Goal: Transaction & Acquisition: Purchase product/service

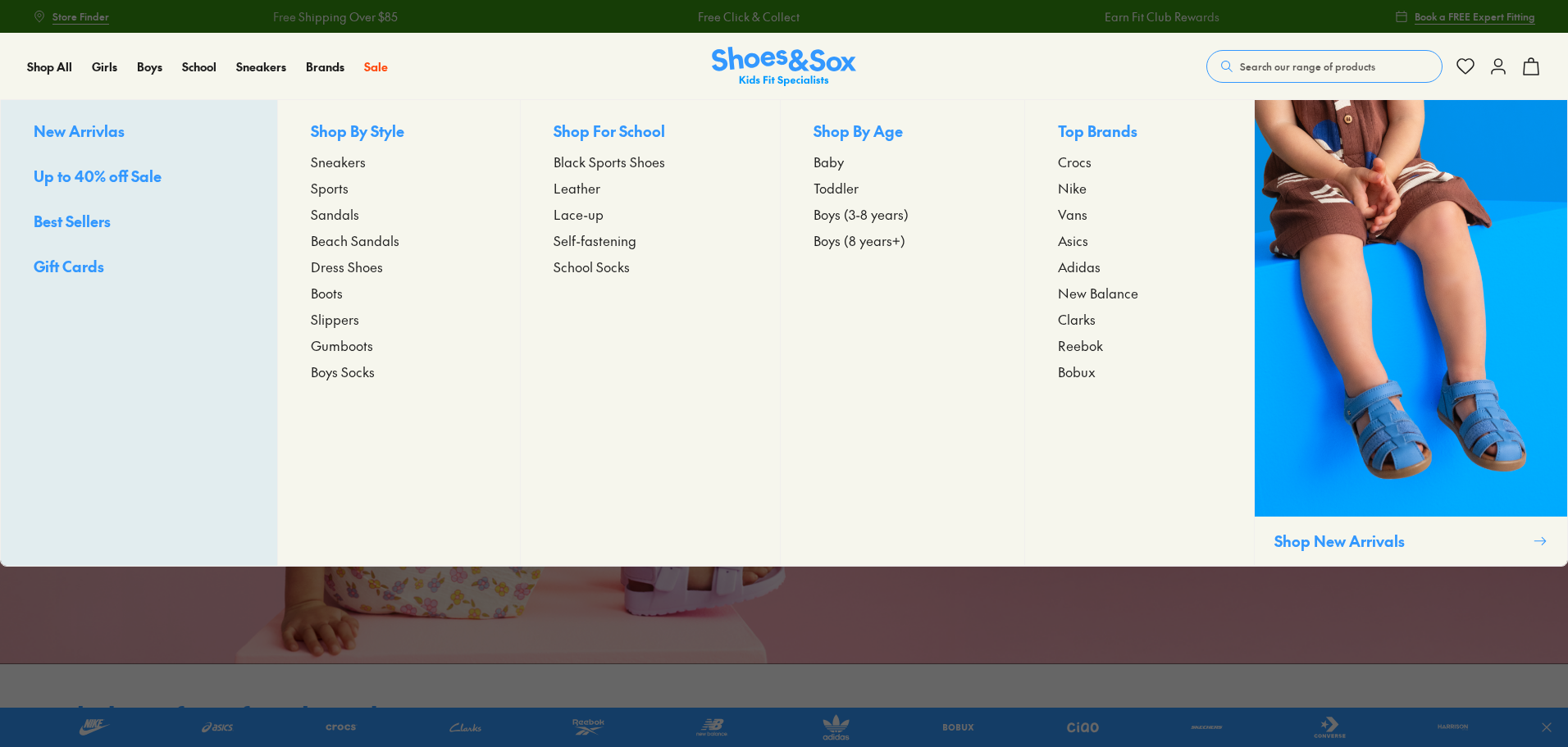
click at [347, 164] on span "Sneakers" at bounding box center [338, 162] width 55 height 19
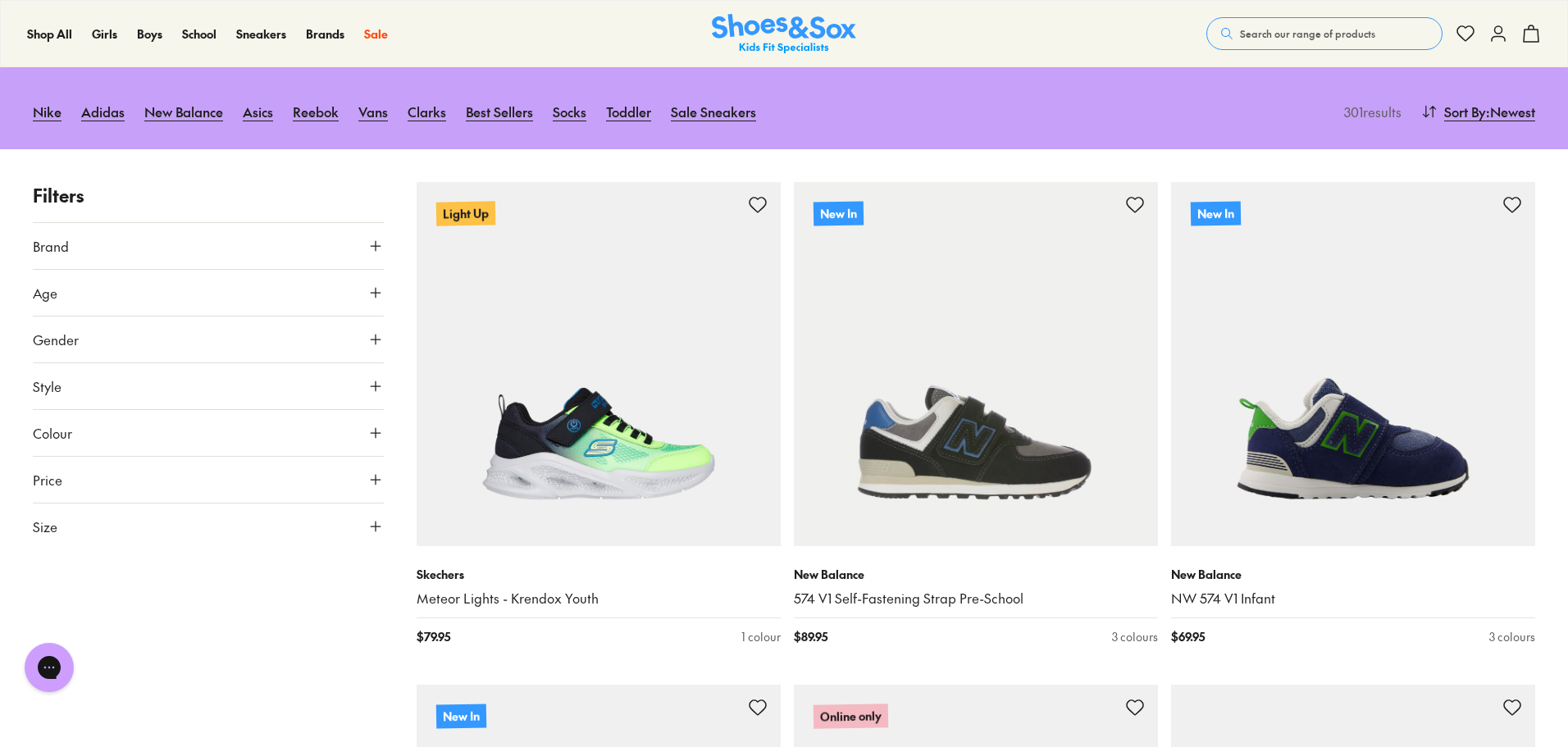
scroll to position [164, 0]
click at [370, 530] on icon at bounding box center [375, 525] width 17 height 17
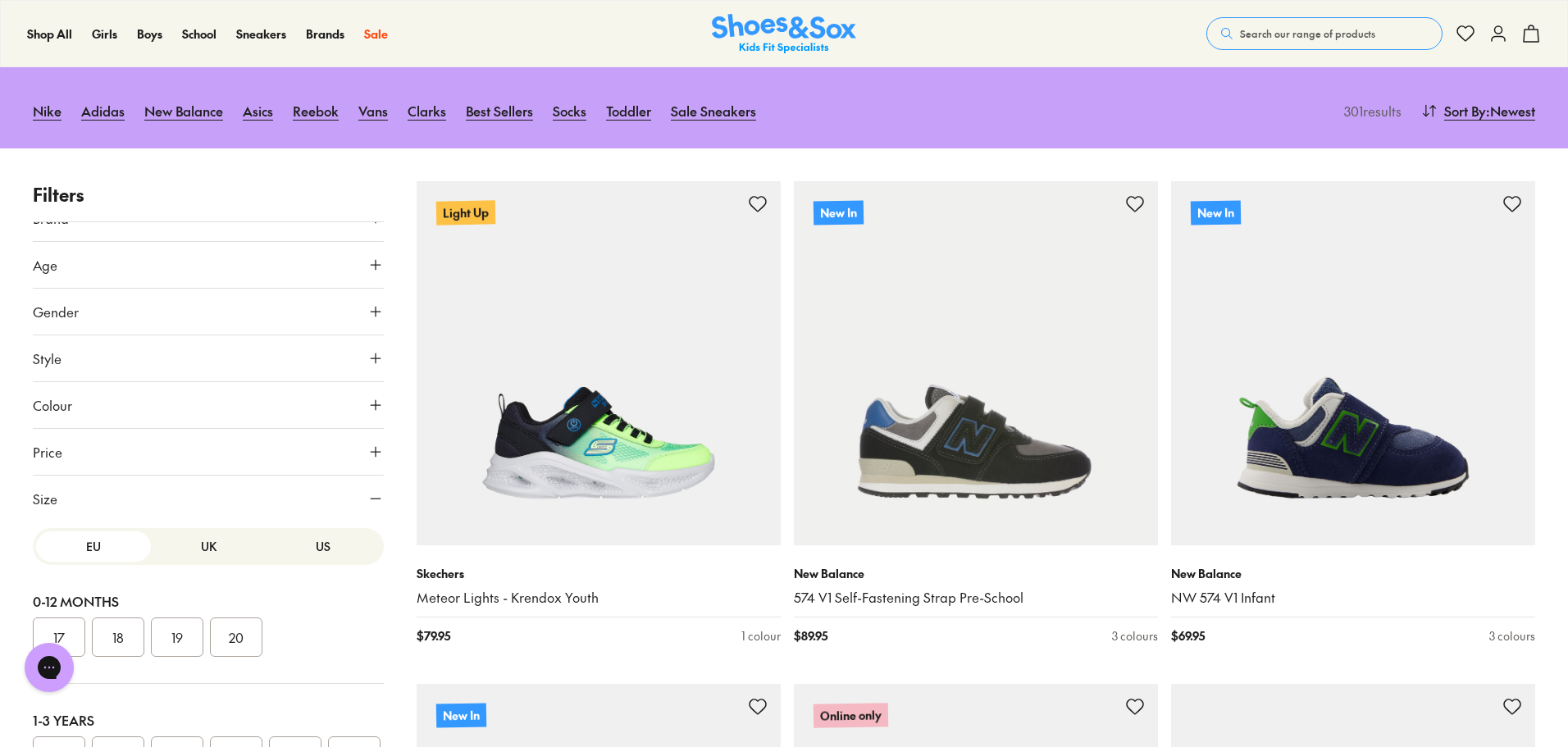
scroll to position [574, 0]
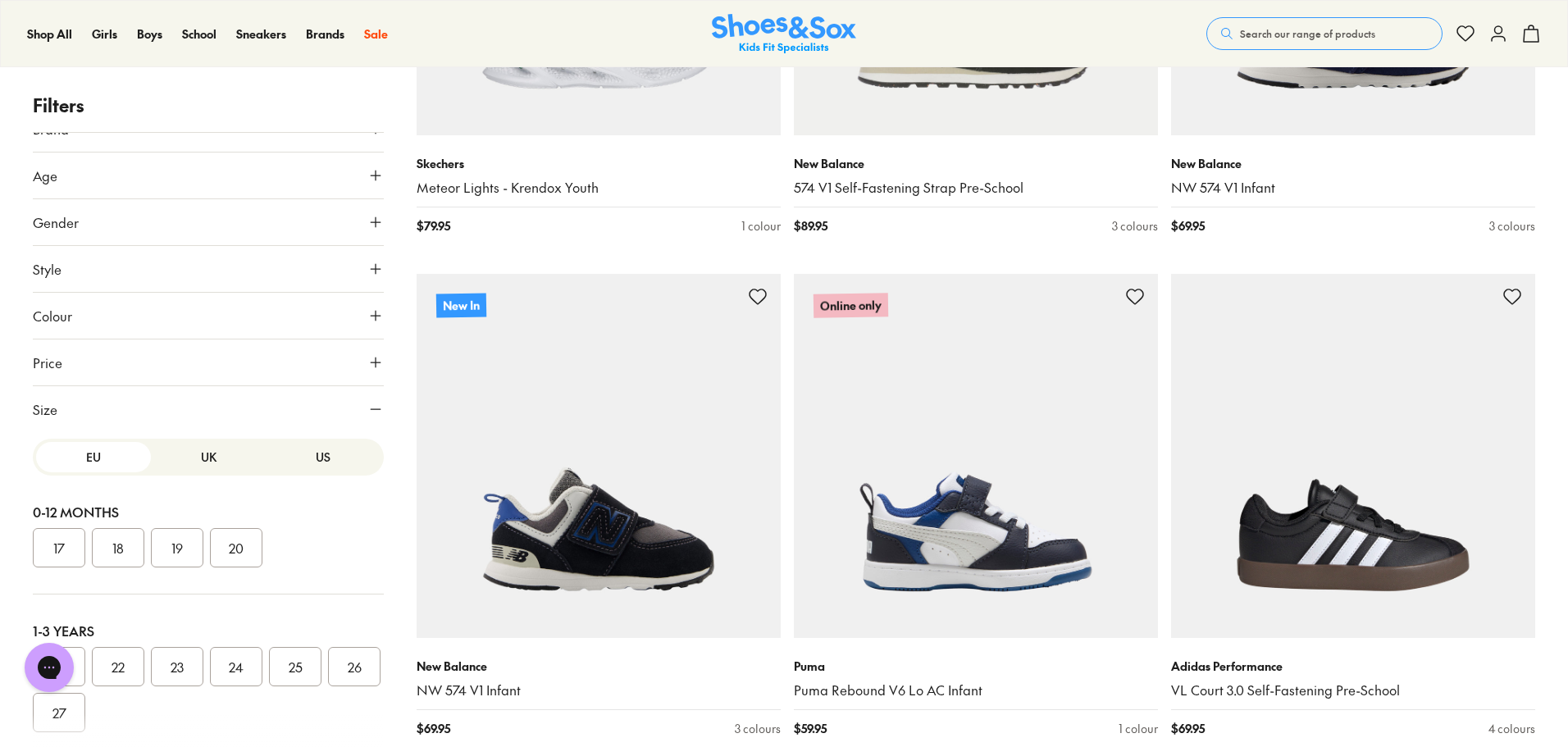
click at [306, 467] on button "US" at bounding box center [323, 457] width 115 height 30
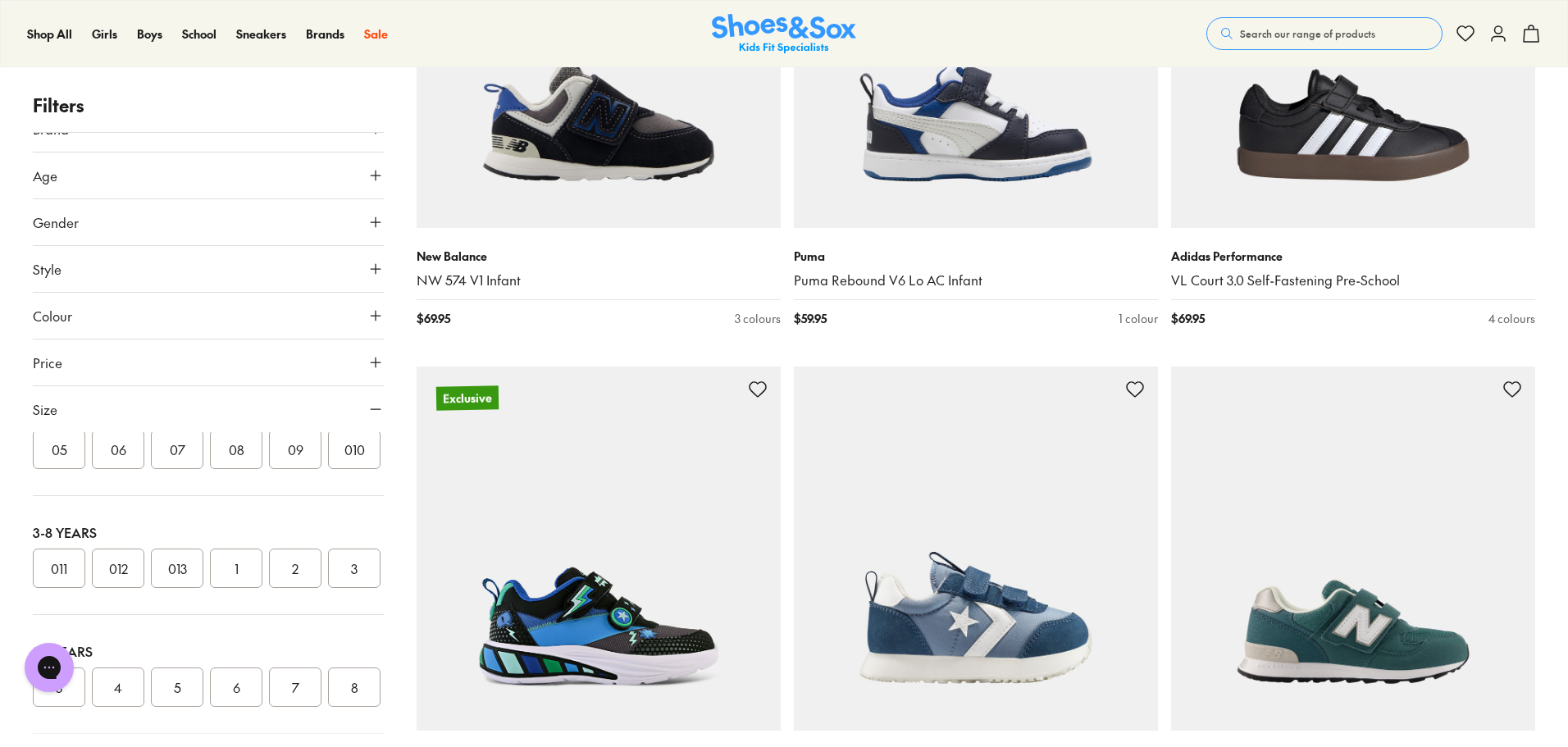
scroll to position [246, 0]
click at [64, 559] on button "011" at bounding box center [59, 540] width 53 height 39
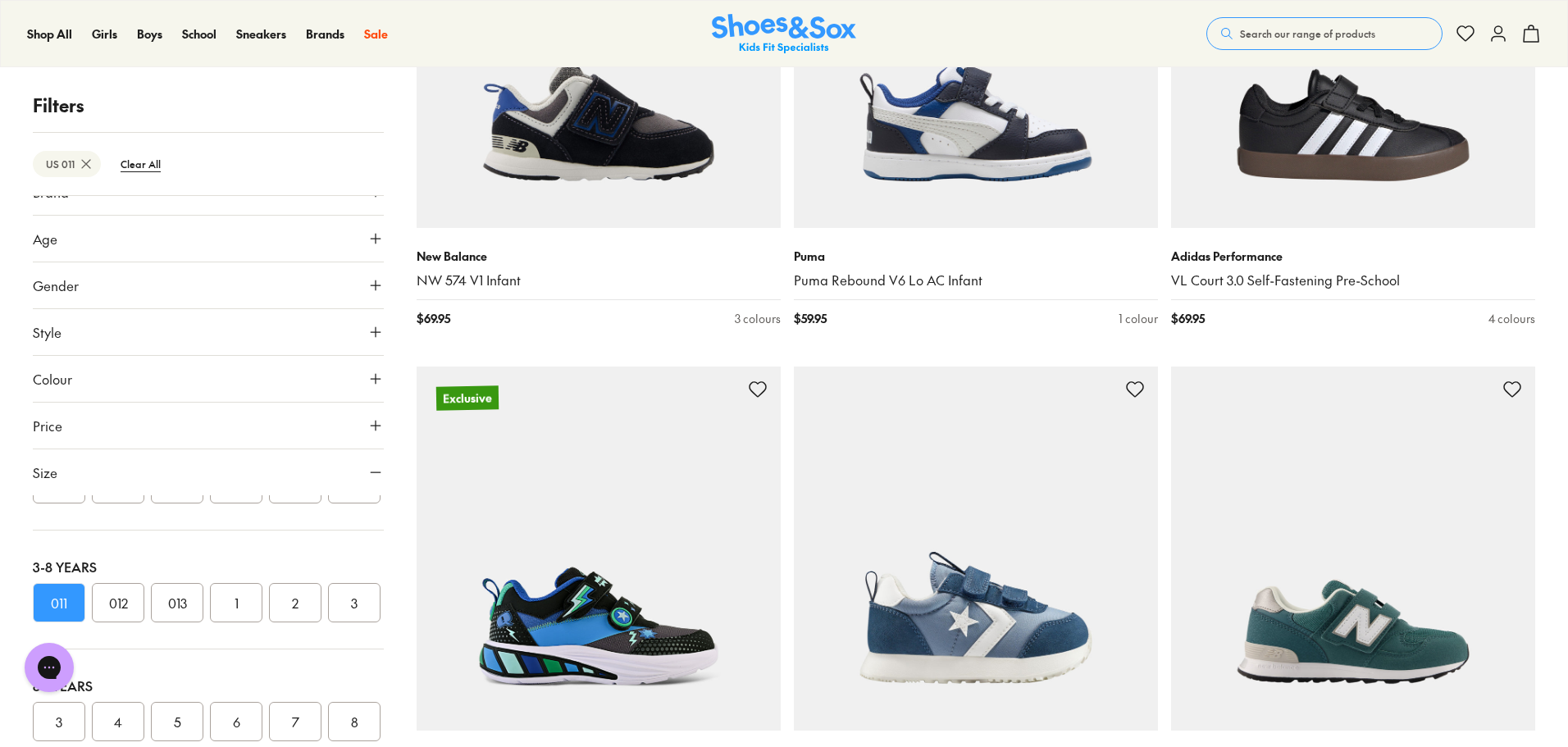
scroll to position [93, 0]
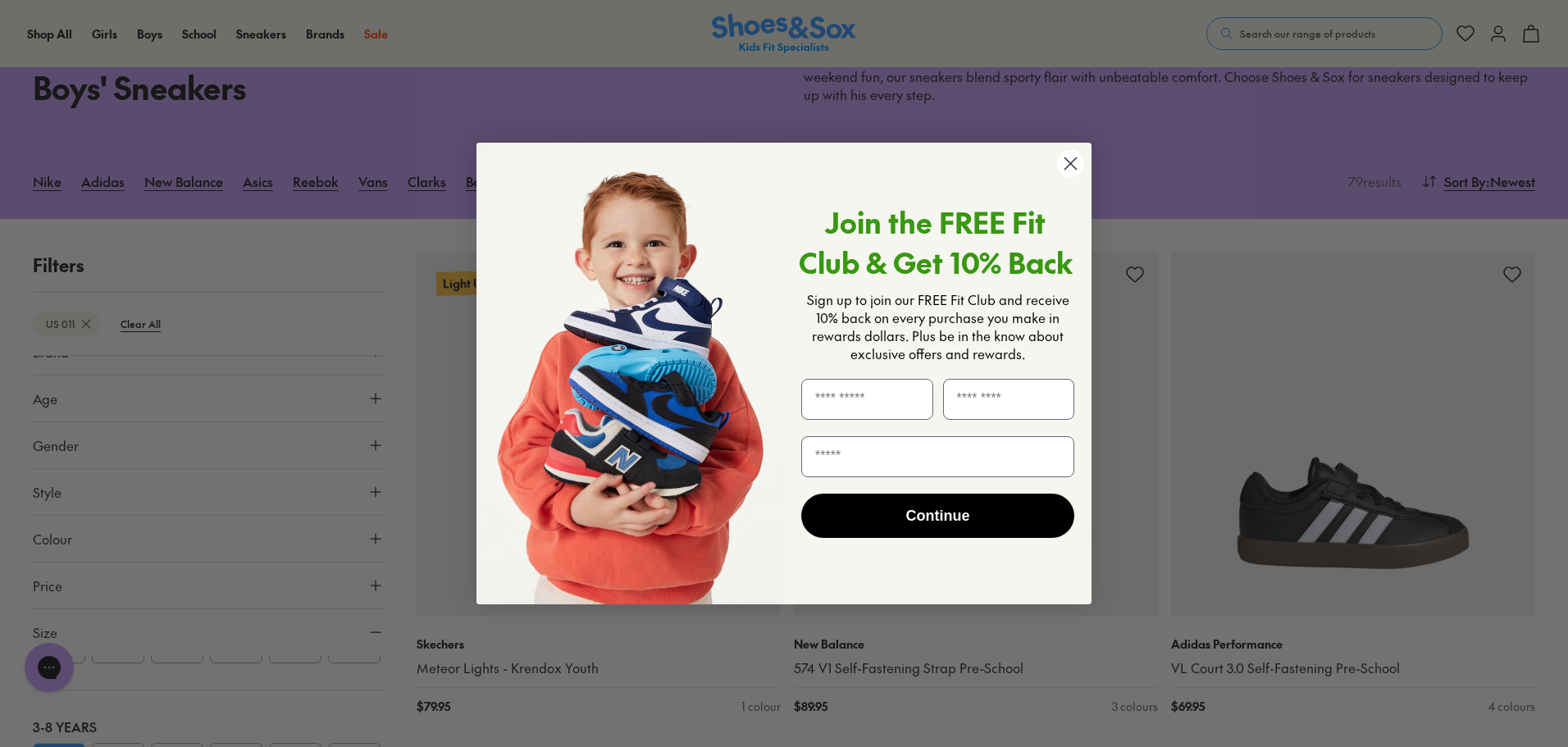
click at [1075, 165] on circle "Close dialog" at bounding box center [1070, 164] width 27 height 27
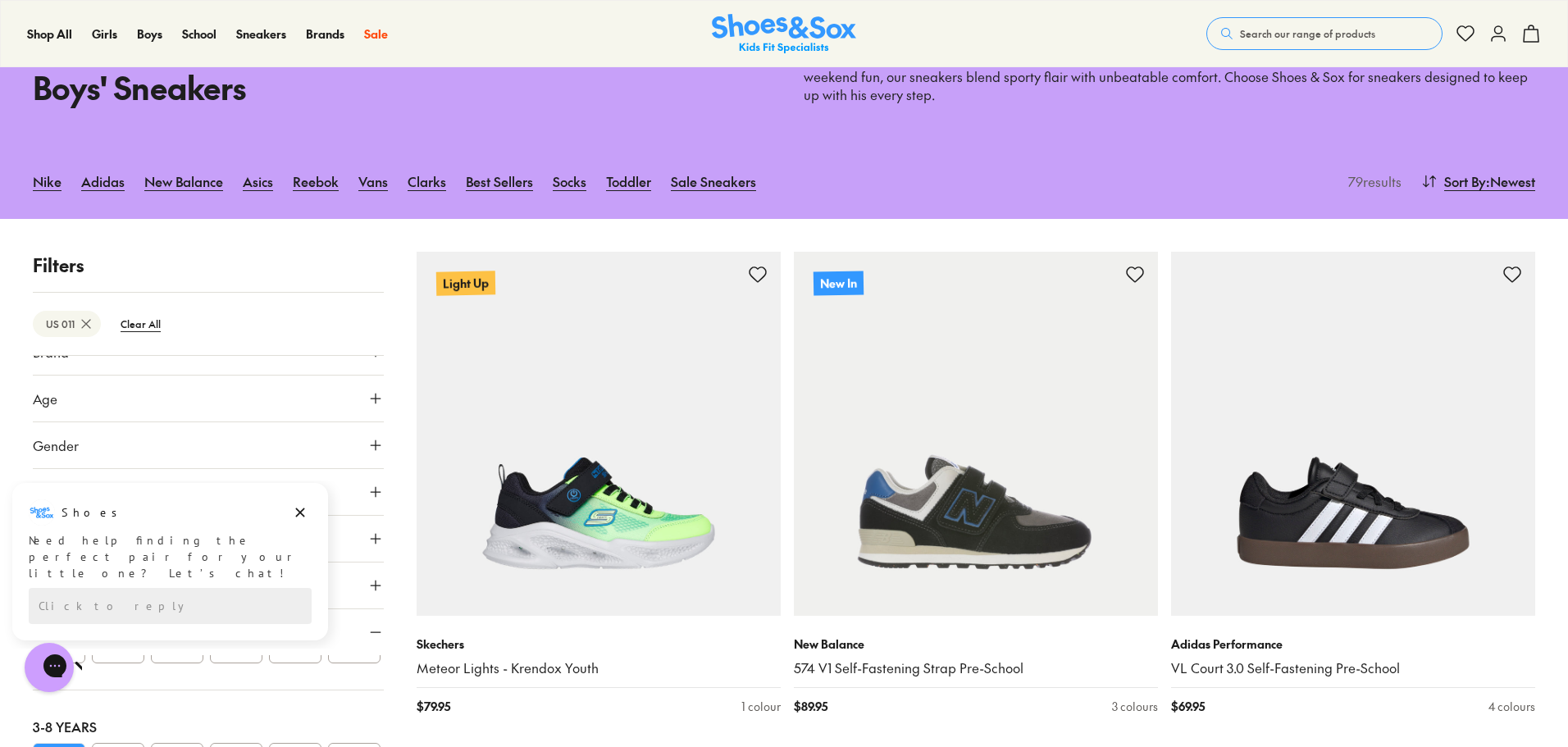
scroll to position [0, 0]
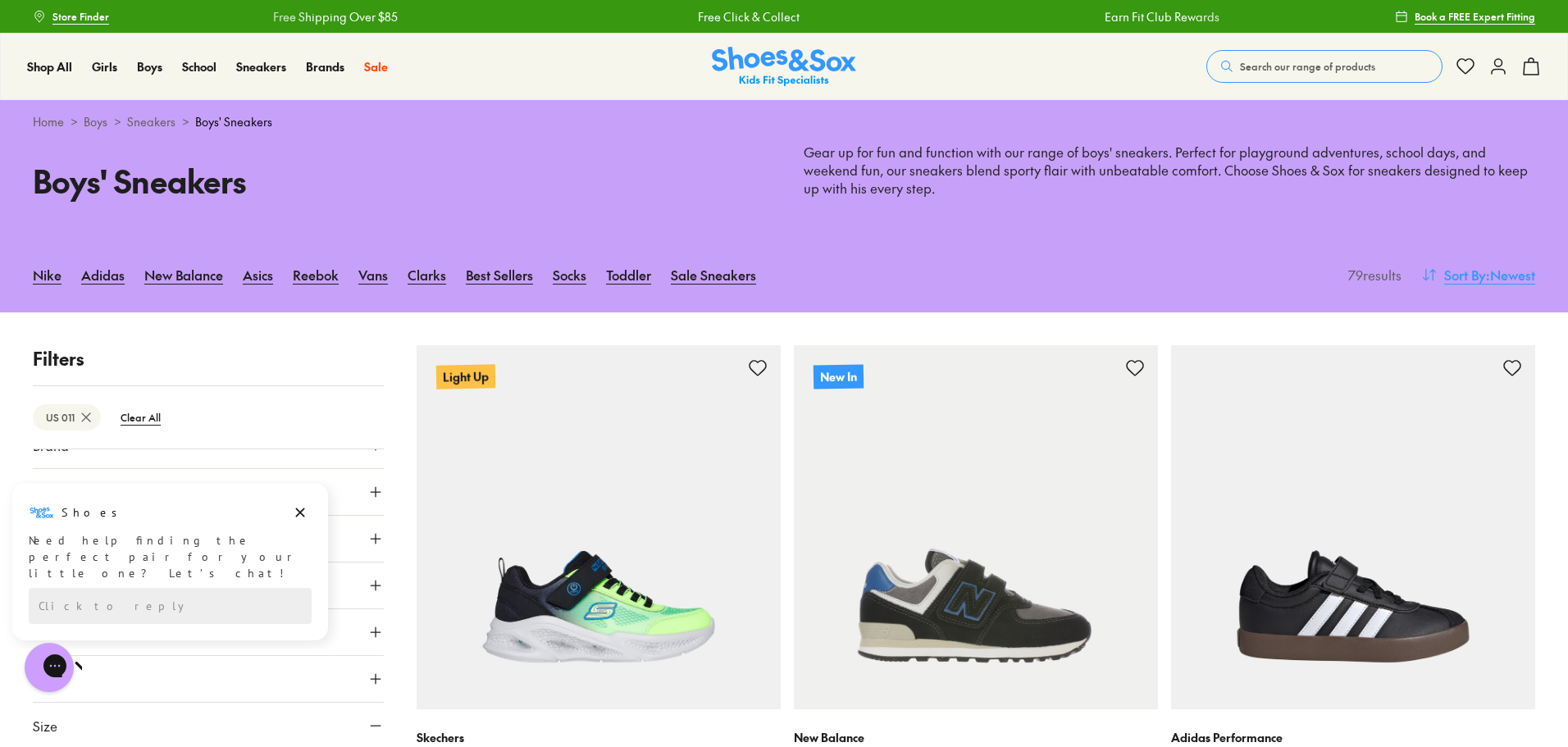
click at [1486, 280] on span ": Newest" at bounding box center [1511, 275] width 50 height 19
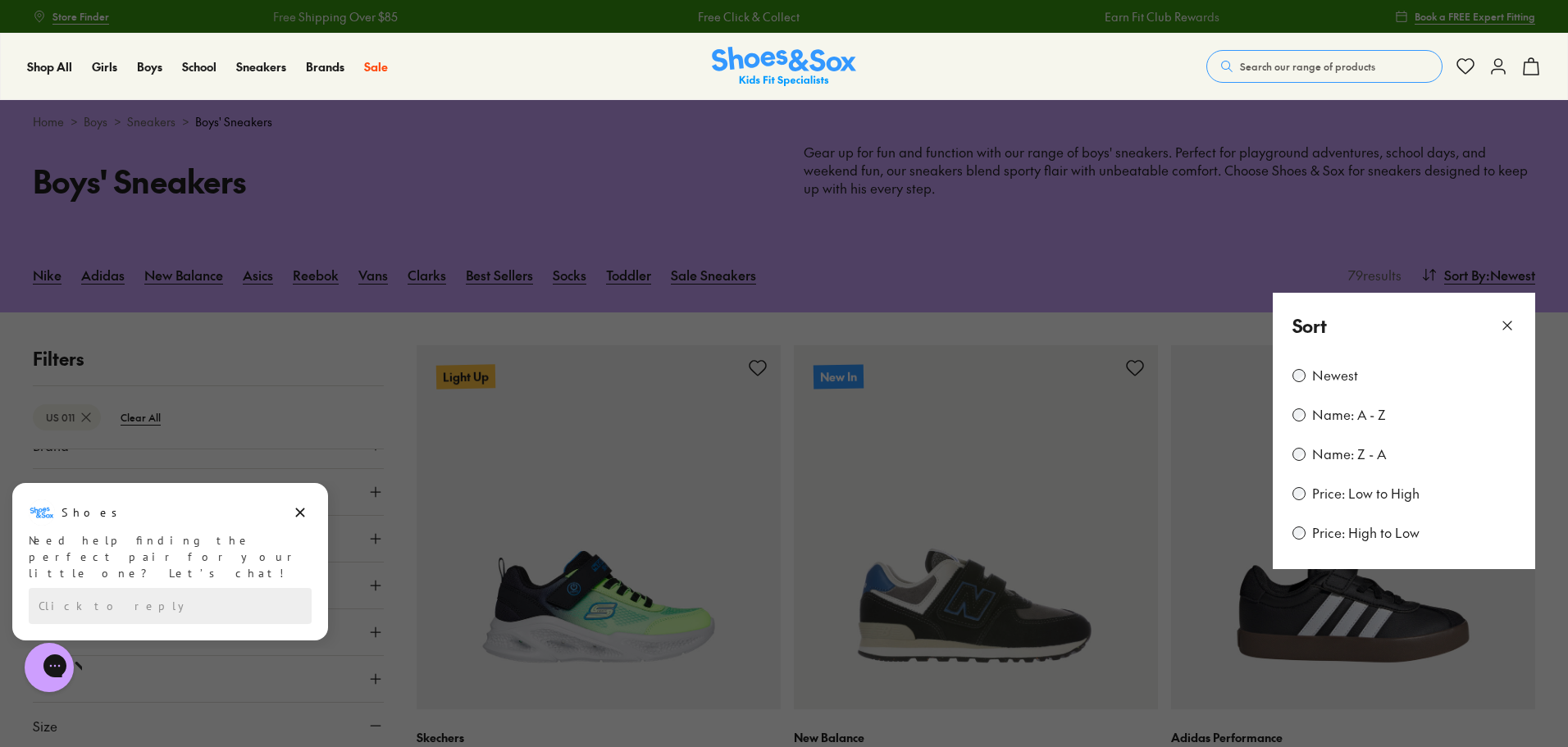
click at [1351, 497] on label "Price: Low to High" at bounding box center [1365, 494] width 107 height 19
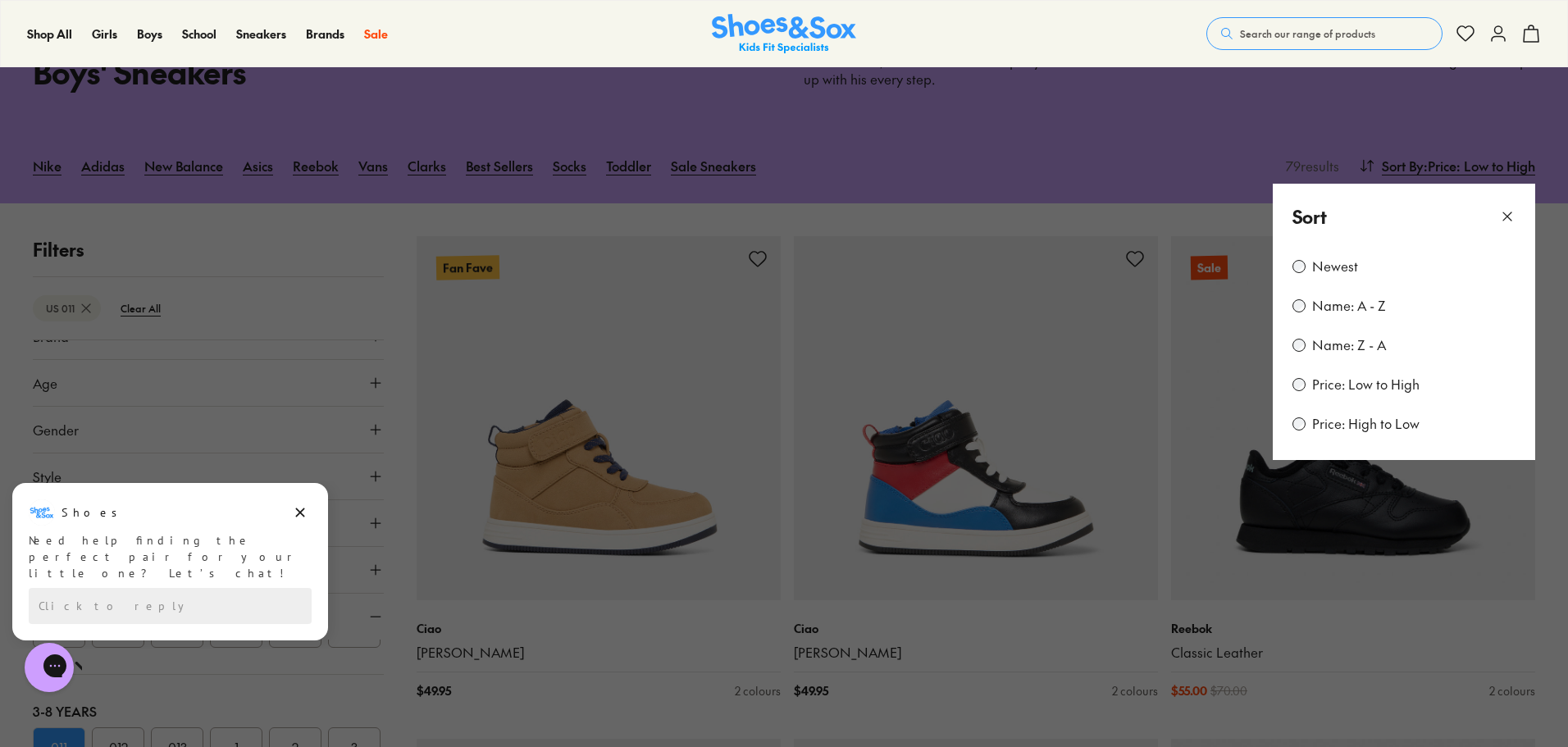
click at [1511, 214] on use at bounding box center [1507, 216] width 8 height 8
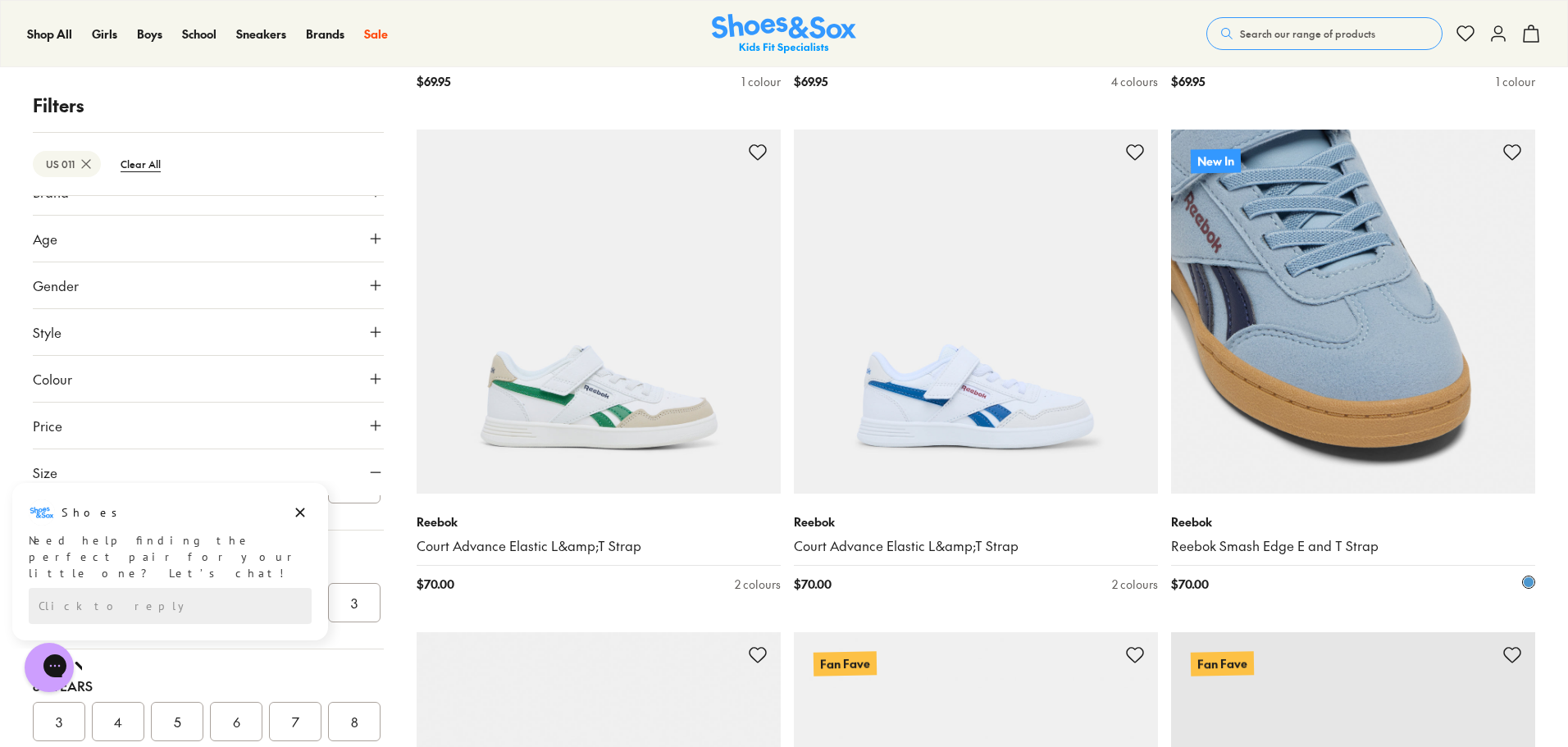
scroll to position [2733, 0]
